Goal: Task Accomplishment & Management: Use online tool/utility

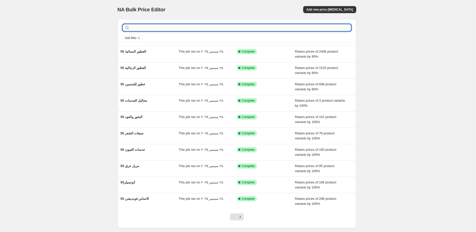
click at [159, 27] on input "text" at bounding box center [241, 27] width 221 height 7
type input "النس"
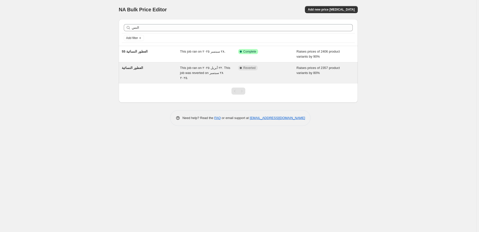
click at [281, 71] on div "Complete Reverted" at bounding box center [267, 72] width 58 height 15
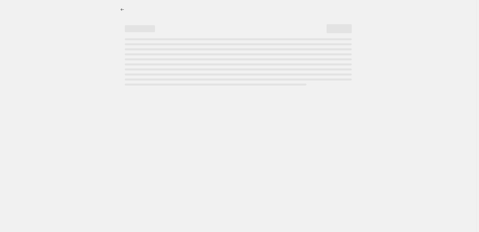
select select "percentage"
select select "pp"
select select "collection"
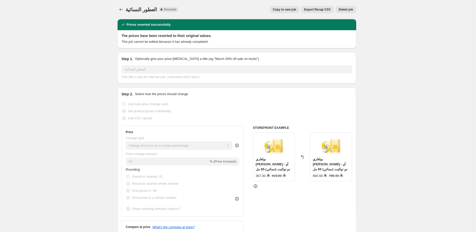
click at [349, 10] on span "Delete job" at bounding box center [346, 10] width 14 height 4
click at [347, 10] on span "Delete job" at bounding box center [346, 10] width 14 height 4
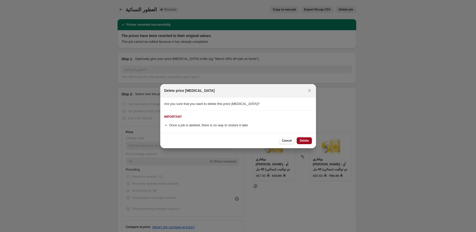
click at [305, 140] on span "Delete" at bounding box center [304, 141] width 9 height 4
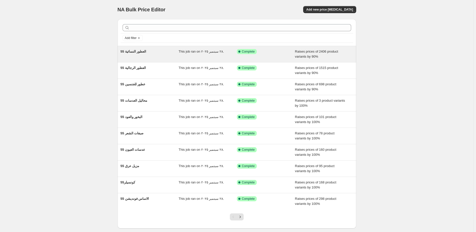
click at [285, 53] on div "Success Complete Complete" at bounding box center [262, 51] width 51 height 5
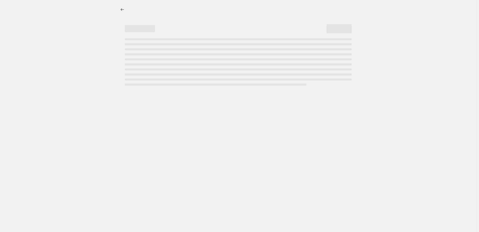
select select "percentage"
select select "pp"
select select "collection"
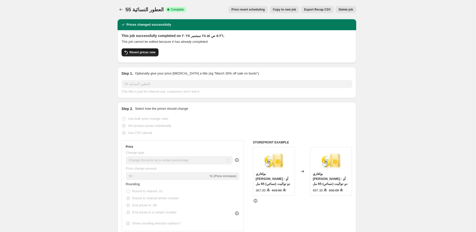
click at [142, 52] on span "Revert prices now" at bounding box center [143, 52] width 26 height 4
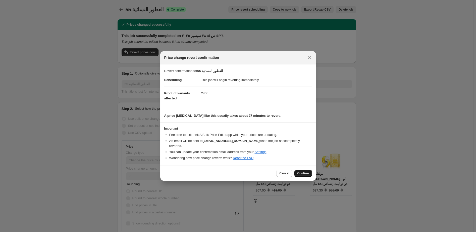
click at [305, 171] on span "Confirm" at bounding box center [304, 173] width 12 height 4
click at [305, 170] on div "Cancel Confirm" at bounding box center [294, 173] width 35 height 7
